Goal: Information Seeking & Learning: Learn about a topic

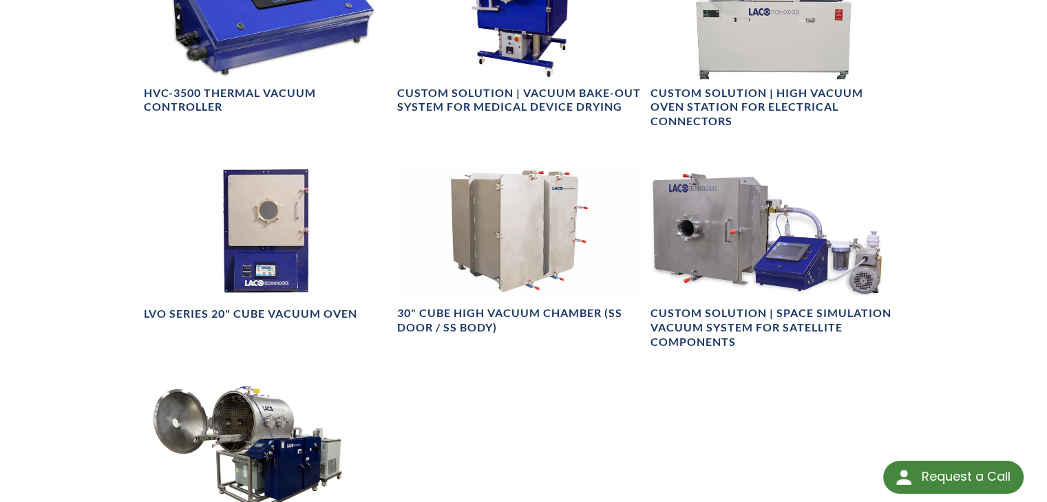
scroll to position [1046, 0]
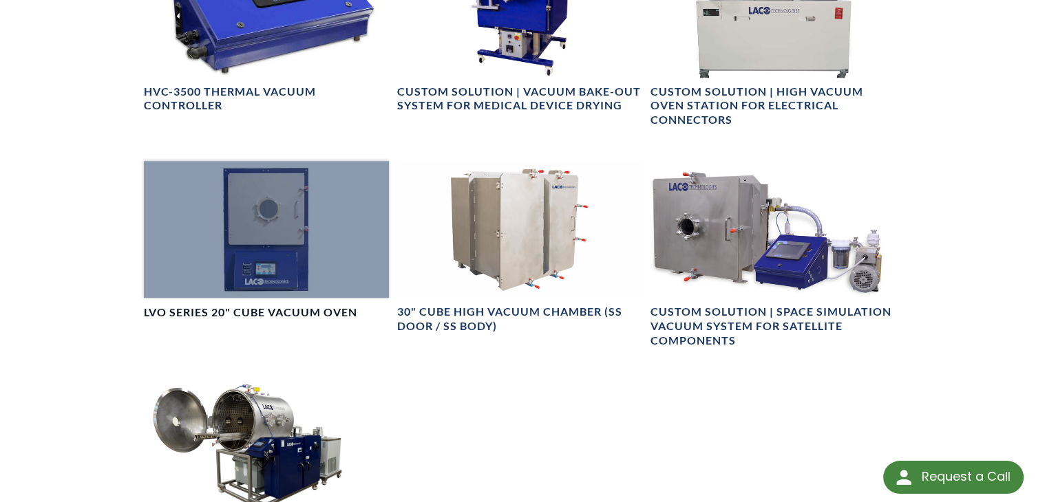
click at [276, 208] on div at bounding box center [266, 230] width 245 height 138
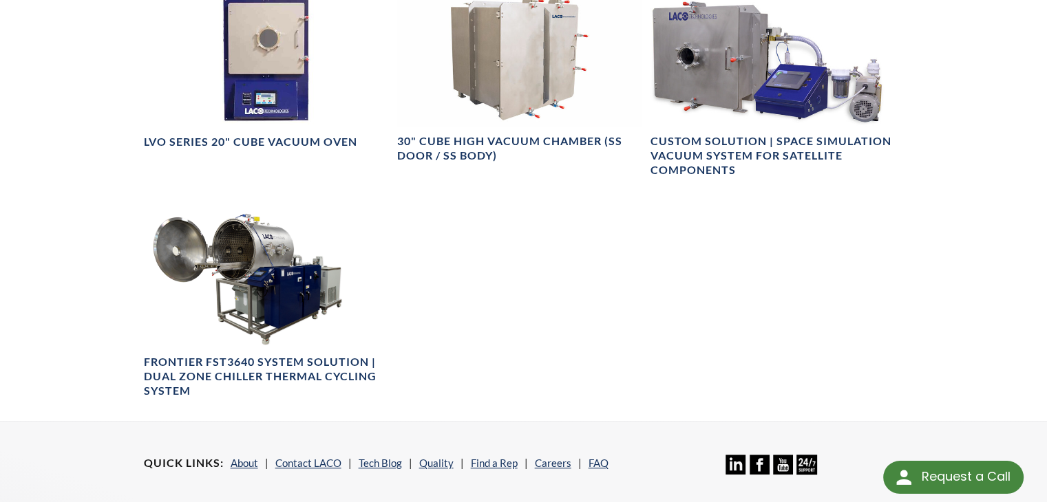
scroll to position [1217, 0]
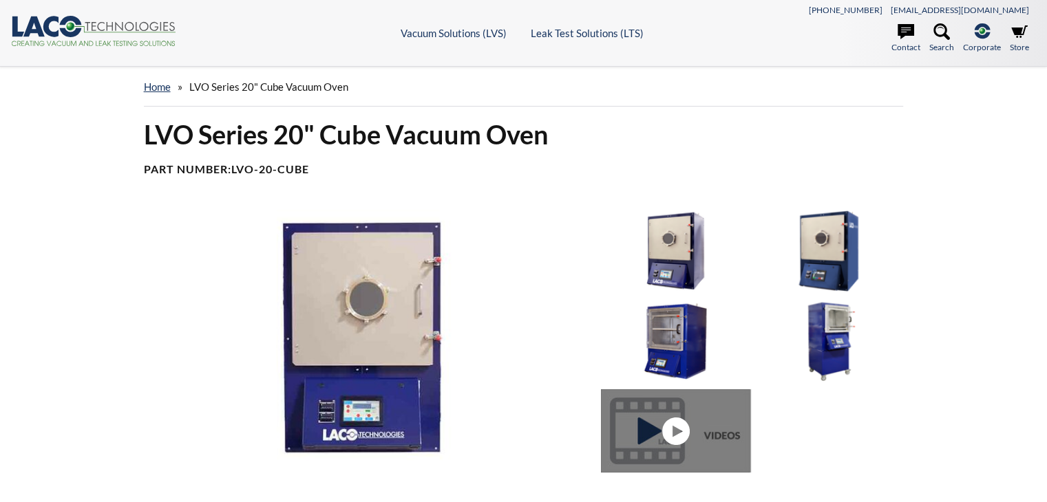
select select
click at [661, 246] on img at bounding box center [675, 251] width 149 height 83
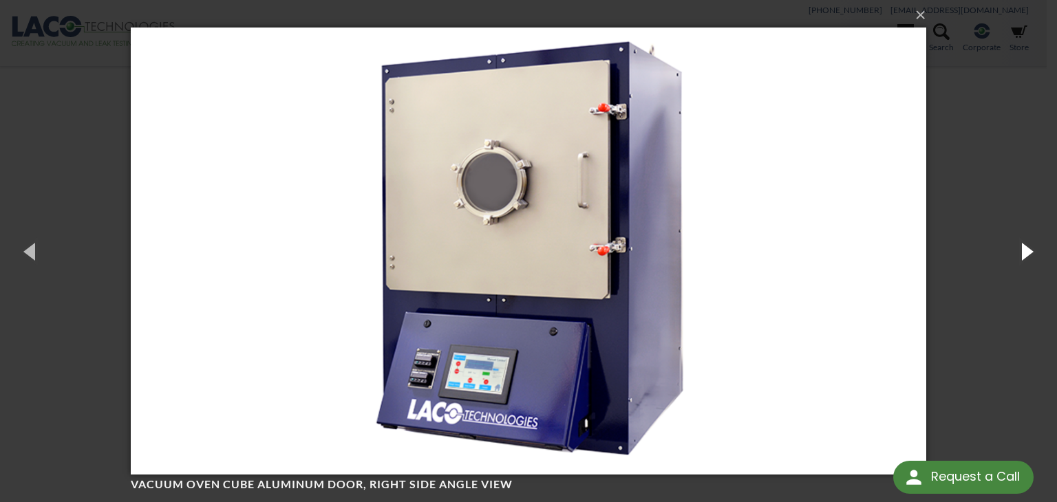
click at [1019, 256] on button "button" at bounding box center [1026, 251] width 62 height 76
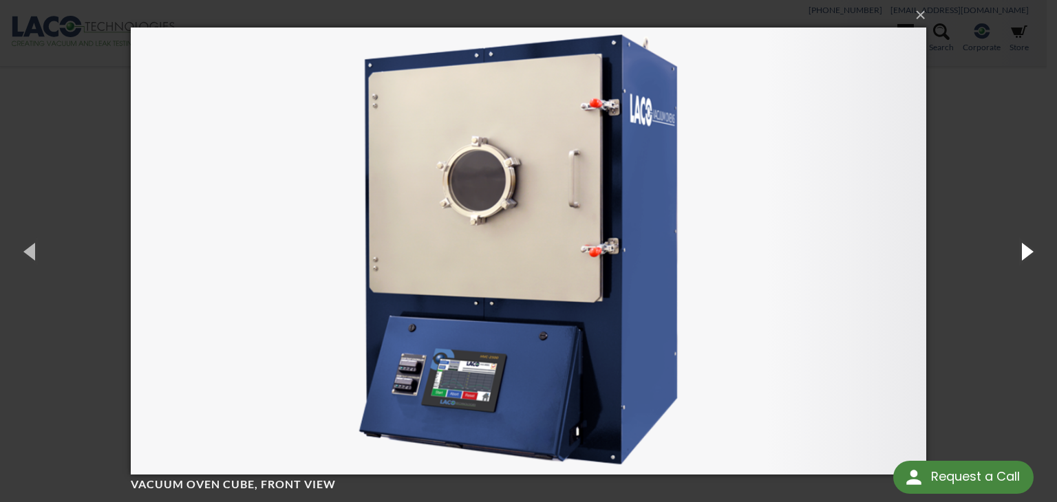
click at [1019, 256] on button "button" at bounding box center [1026, 251] width 62 height 76
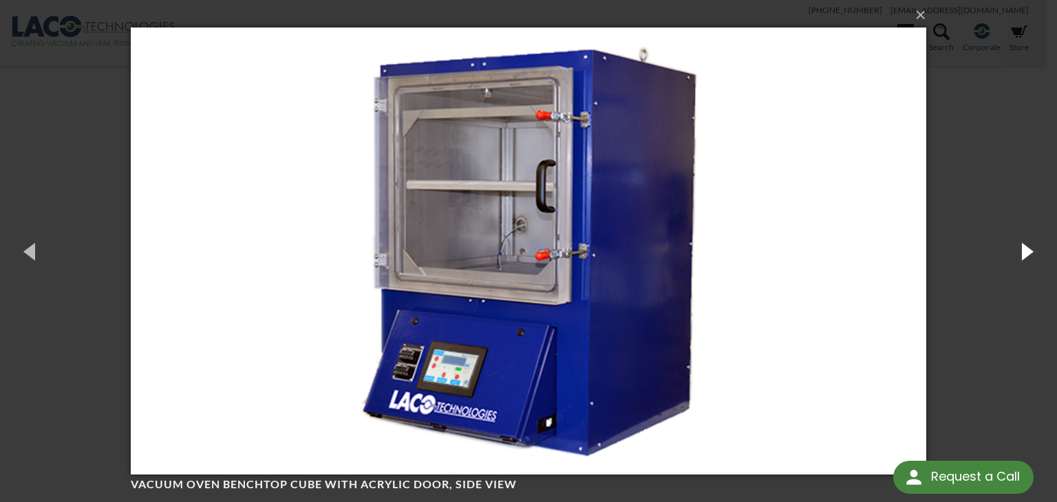
click at [1019, 256] on button "button" at bounding box center [1026, 251] width 62 height 76
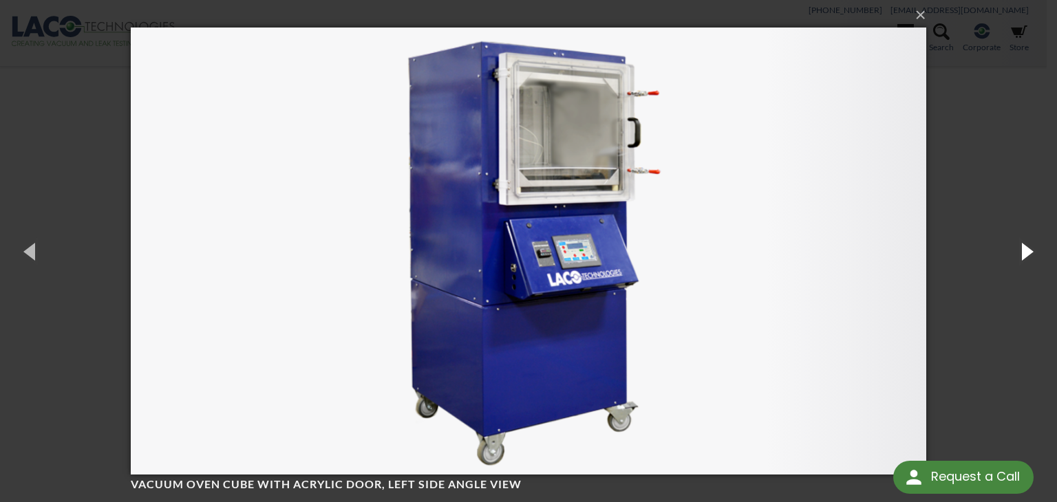
click at [1019, 256] on button "button" at bounding box center [1026, 251] width 62 height 76
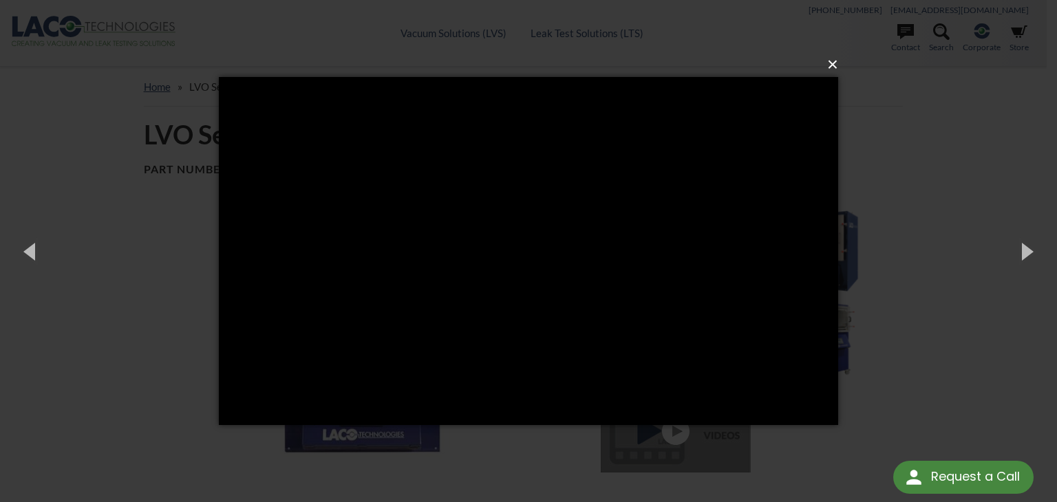
click at [829, 66] on button "×" at bounding box center [532, 65] width 619 height 30
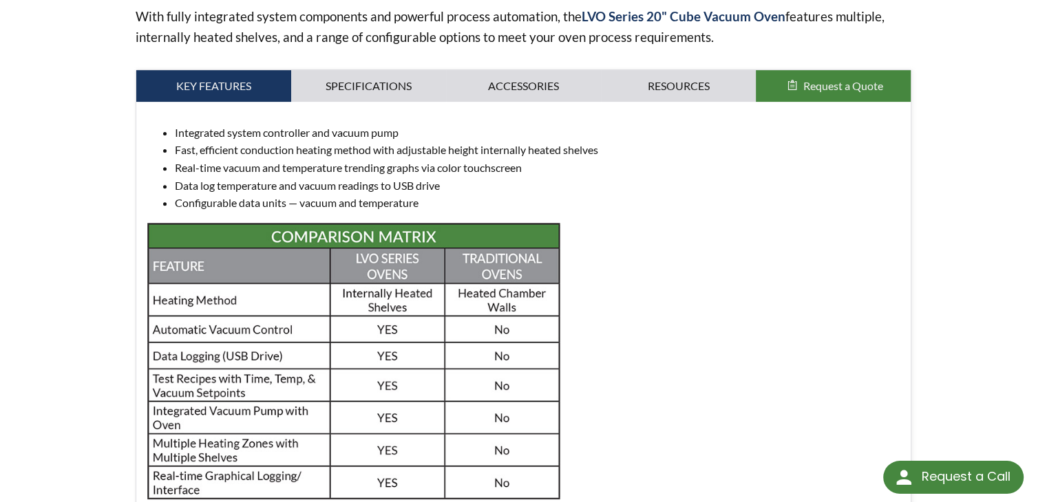
scroll to position [498, 0]
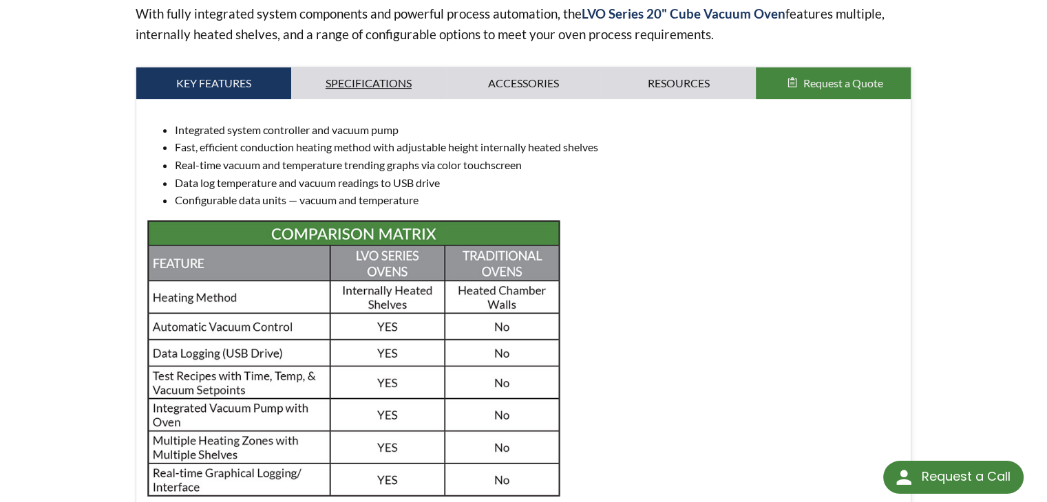
click at [391, 92] on link "Specifications" at bounding box center [368, 83] width 155 height 32
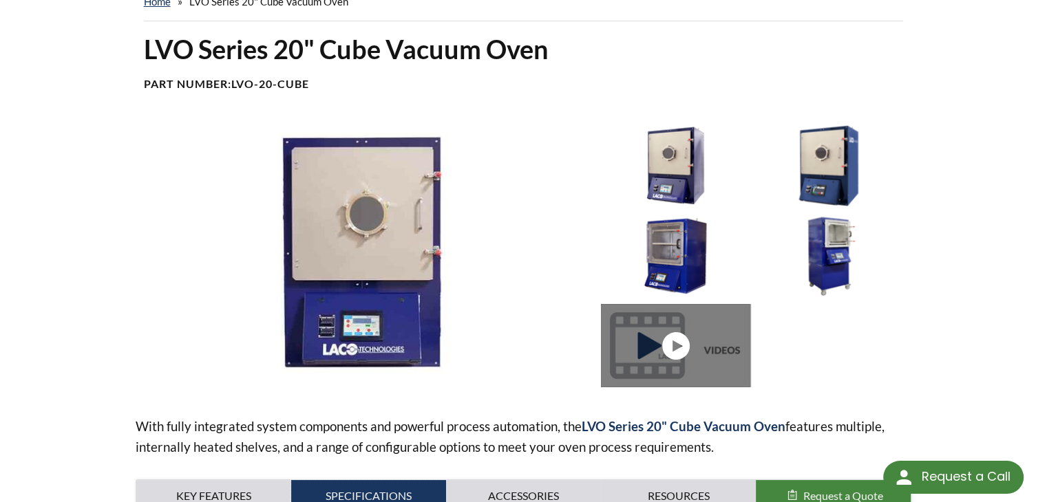
scroll to position [0, 0]
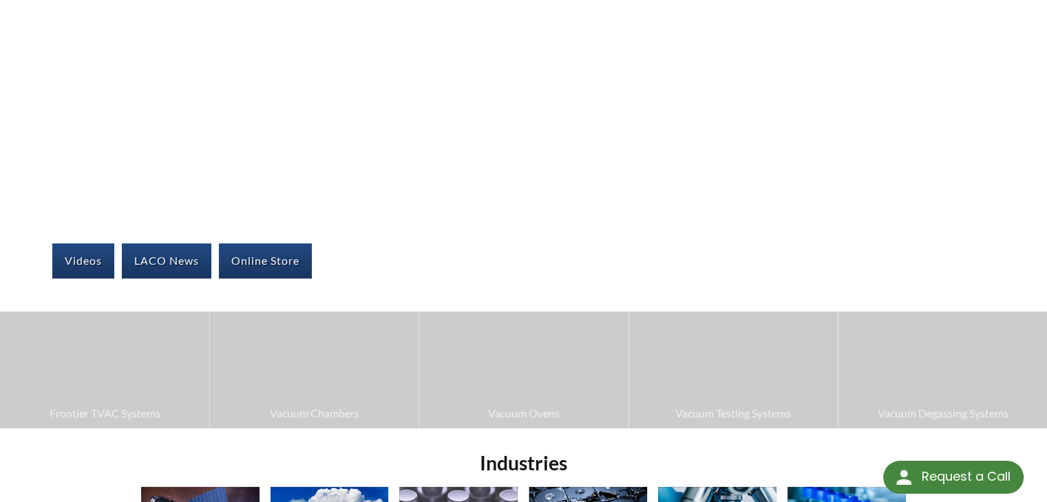
scroll to position [74, 0]
click at [246, 262] on link "Online Store" at bounding box center [265, 261] width 93 height 34
